Goal: Transaction & Acquisition: Obtain resource

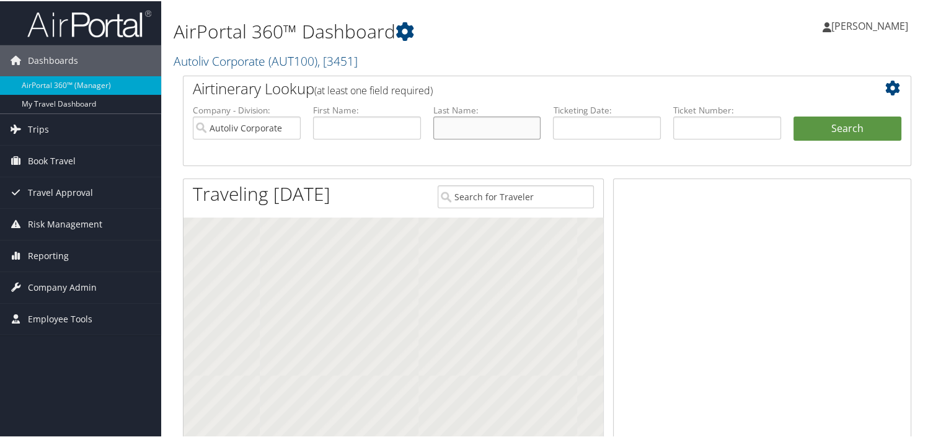
click at [451, 128] on input "text" at bounding box center [487, 126] width 108 height 23
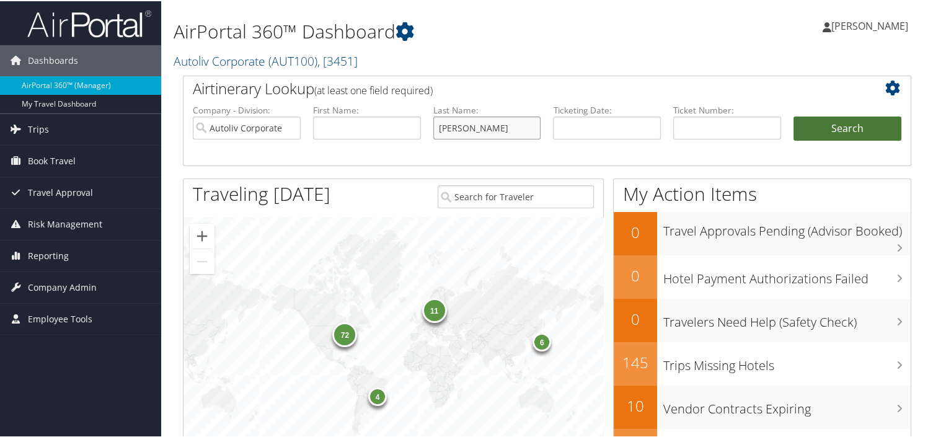
type input "[PERSON_NAME]"
click at [828, 115] on button "Search" at bounding box center [847, 127] width 108 height 25
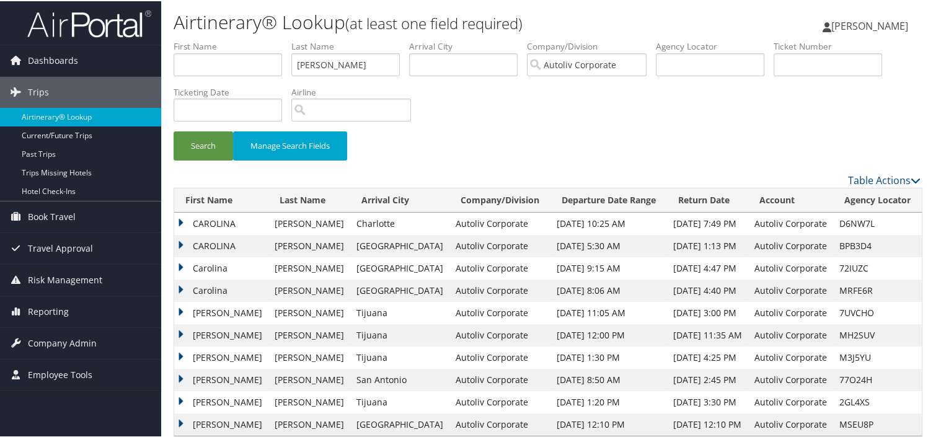
click at [177, 222] on td "CAROLINA" at bounding box center [221, 222] width 94 height 22
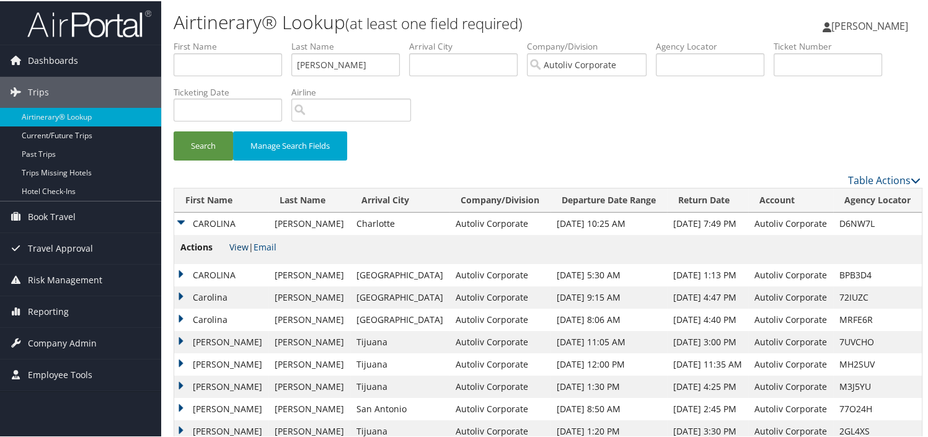
click at [233, 245] on link "View" at bounding box center [238, 246] width 19 height 12
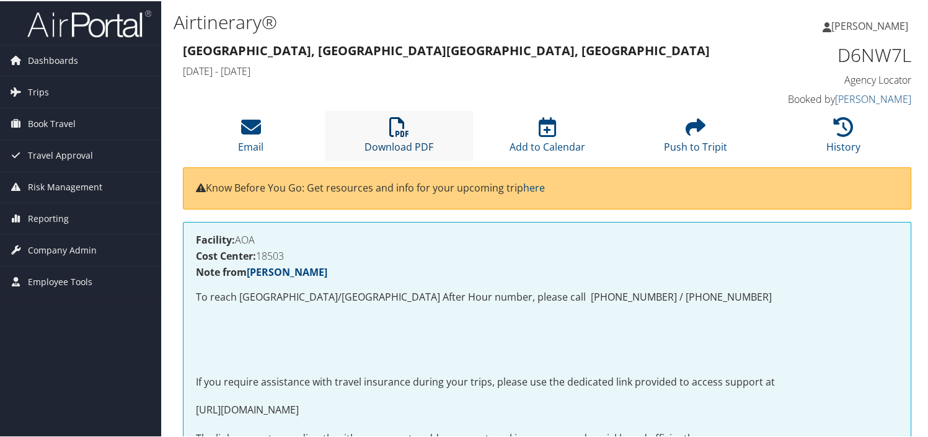
click at [371, 140] on link "Download PDF" at bounding box center [398, 138] width 69 height 30
